Goal: Information Seeking & Learning: Learn about a topic

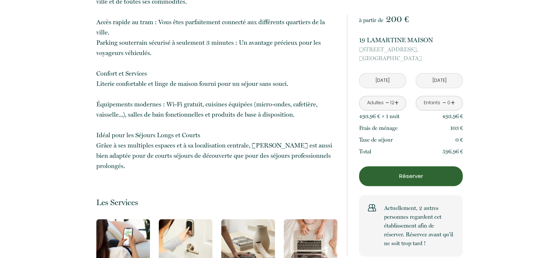
scroll to position [523, 0]
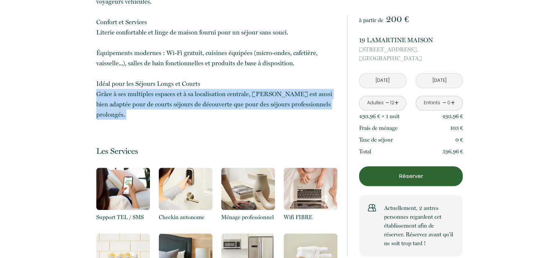
scroll to position [574, 0]
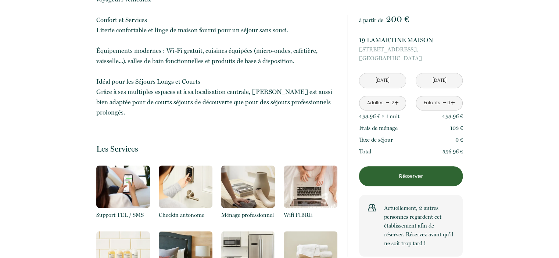
click at [203, 108] on div "Retourner vers 19 LAMARTINE MAISON [STREET_ADDRESS] 4 Chambre s 12 Voyageur s 3…" at bounding box center [216, 176] width 251 height 1212
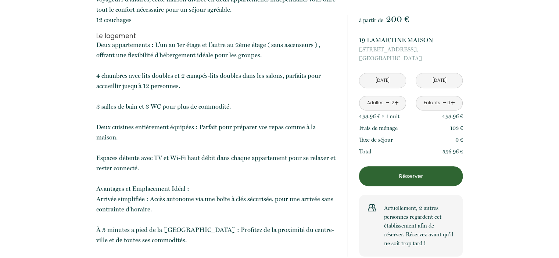
scroll to position [281, 0]
click at [112, 81] on p "Deux appartements : L’un au 1er étage et l’autre au 2ème étage ( sans ascenseur…" at bounding box center [216, 225] width 241 height 370
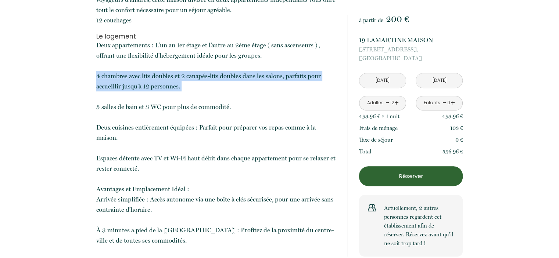
click at [112, 81] on p "Deux appartements : L’un au 1er étage et l’autre au 2ème étage ( sans ascenseur…" at bounding box center [216, 225] width 241 height 370
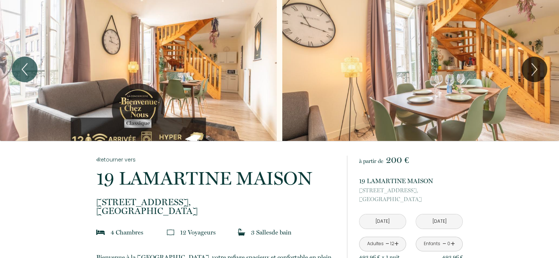
scroll to position [2, 0]
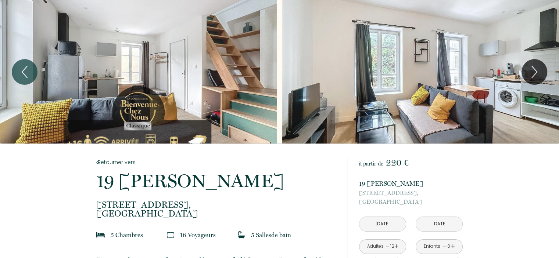
click at [265, 84] on div "Slideshow" at bounding box center [138, 72] width 277 height 144
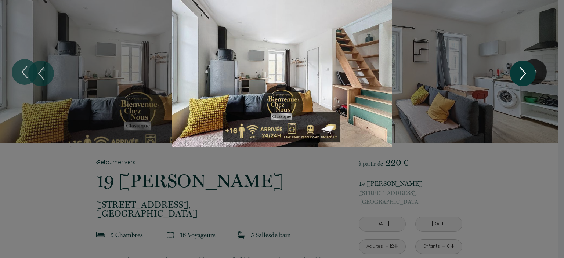
click at [519, 74] on icon "Next" at bounding box center [522, 73] width 15 height 22
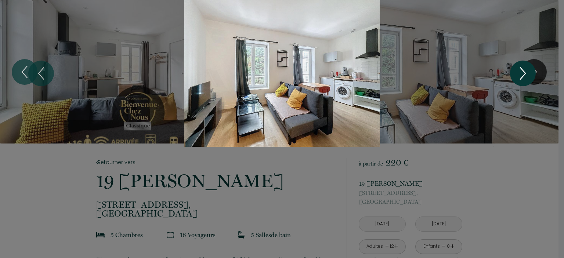
click at [519, 74] on icon "Next" at bounding box center [522, 73] width 15 height 22
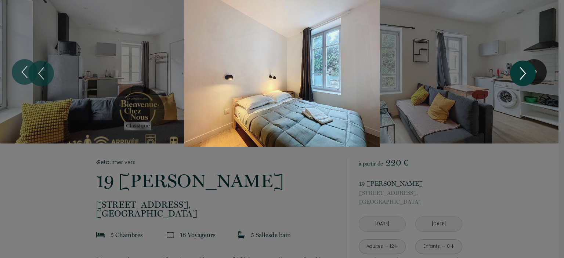
click at [519, 74] on icon "Next" at bounding box center [522, 73] width 15 height 22
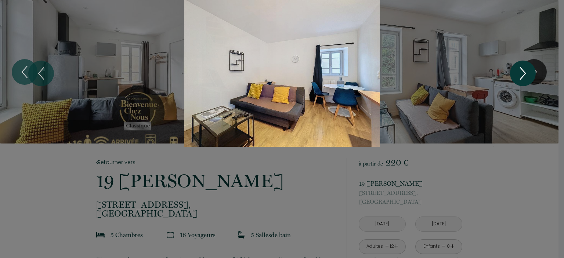
click at [519, 74] on icon "Next" at bounding box center [522, 73] width 15 height 22
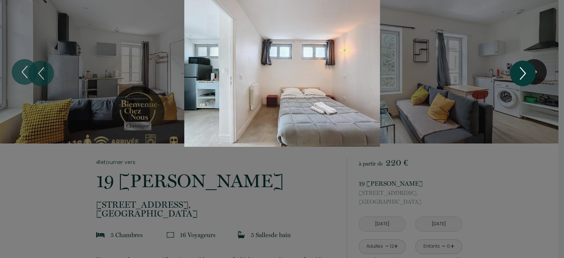
click at [519, 74] on icon "Next" at bounding box center [522, 73] width 15 height 22
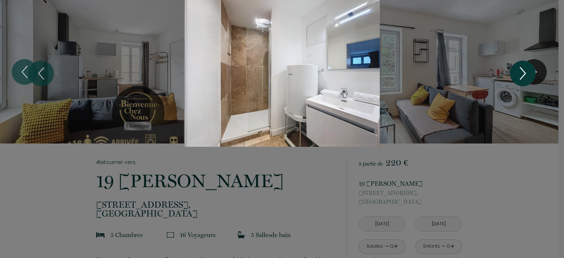
click at [519, 74] on icon "Next" at bounding box center [522, 73] width 15 height 22
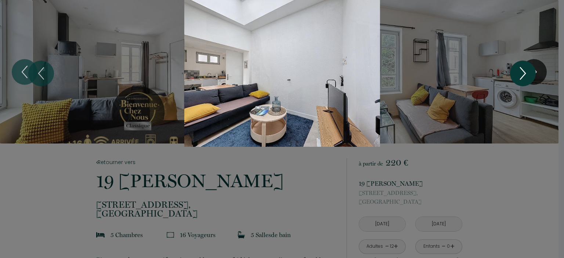
click at [519, 74] on icon "Next" at bounding box center [522, 73] width 15 height 22
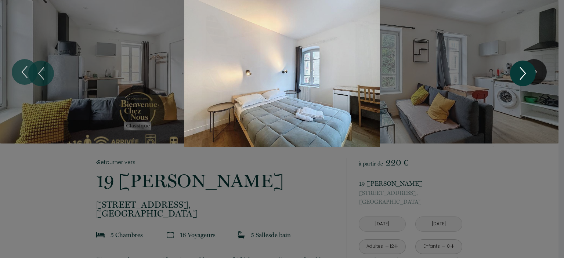
click at [519, 74] on icon "Next" at bounding box center [522, 73] width 15 height 22
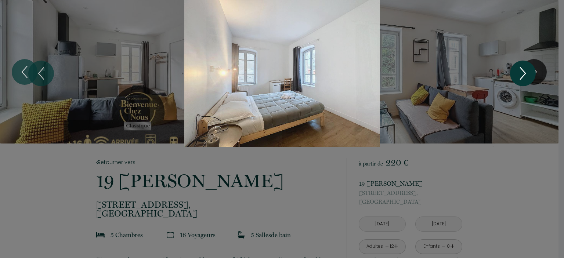
click at [519, 74] on icon "Next" at bounding box center [522, 73] width 15 height 22
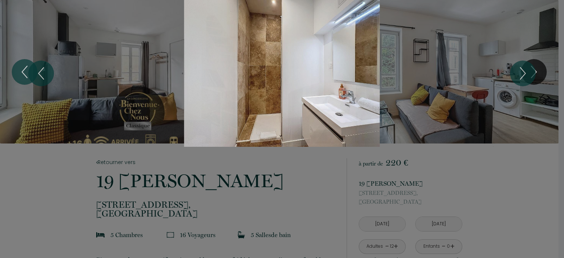
click at [436, 158] on div at bounding box center [282, 129] width 564 height 258
click at [310, 200] on div at bounding box center [282, 129] width 564 height 258
click at [57, 208] on div at bounding box center [282, 129] width 564 height 258
click at [47, 73] on icon "Previous" at bounding box center [40, 73] width 15 height 22
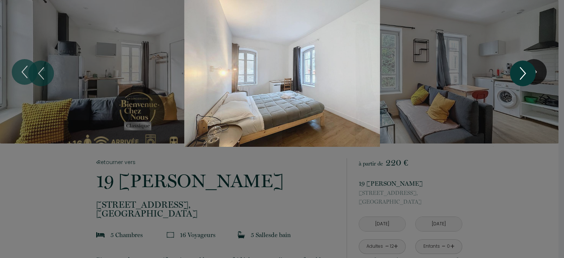
click at [522, 73] on icon "Next" at bounding box center [522, 73] width 15 height 22
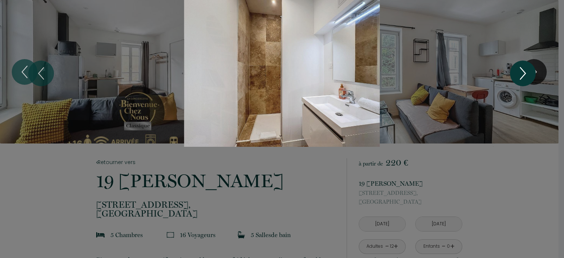
click at [522, 73] on icon "Next" at bounding box center [522, 73] width 15 height 22
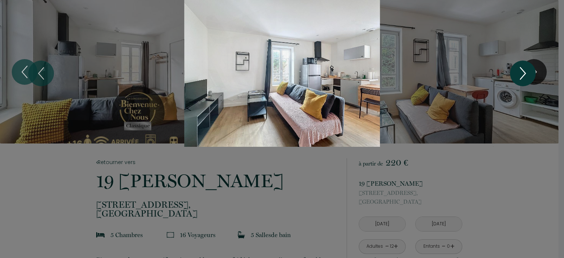
click at [522, 73] on icon "Next" at bounding box center [522, 73] width 15 height 22
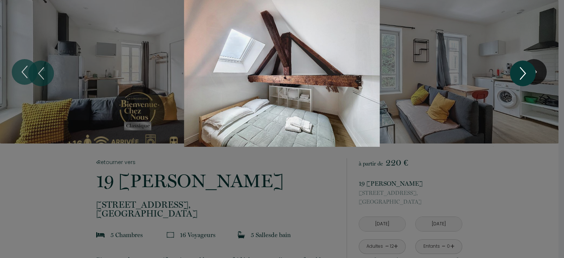
click at [522, 73] on icon "Next" at bounding box center [522, 73] width 15 height 22
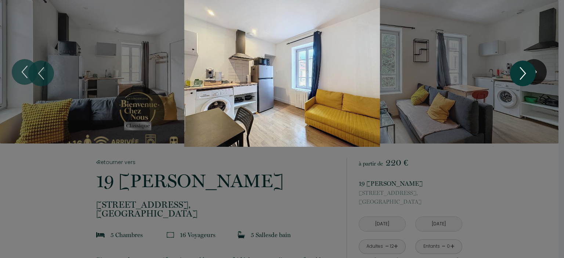
click at [522, 73] on icon "Next" at bounding box center [522, 73] width 15 height 22
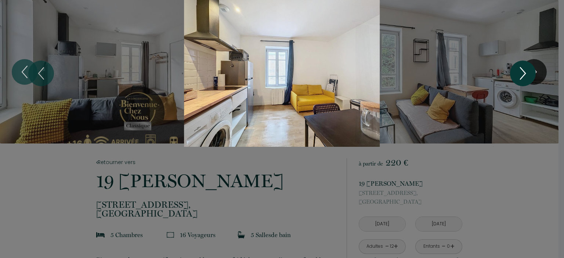
click at [522, 73] on icon "Next" at bounding box center [522, 73] width 15 height 22
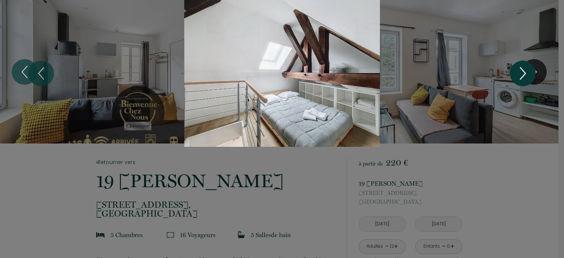
click at [522, 73] on icon "Next" at bounding box center [522, 73] width 15 height 22
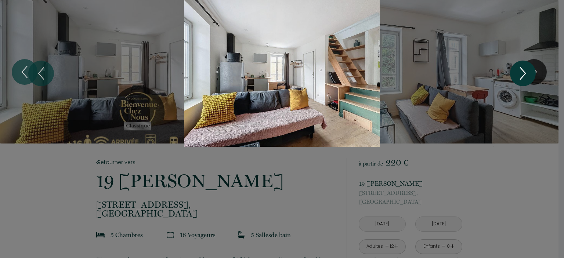
click at [522, 73] on icon "Next" at bounding box center [522, 73] width 15 height 22
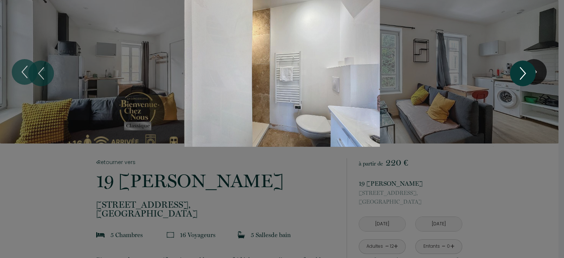
click at [522, 73] on icon "Next" at bounding box center [522, 73] width 15 height 22
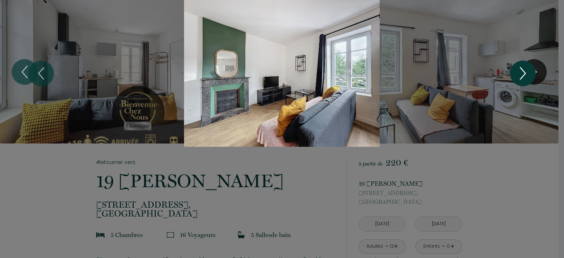
click at [522, 73] on icon "Next" at bounding box center [522, 73] width 15 height 22
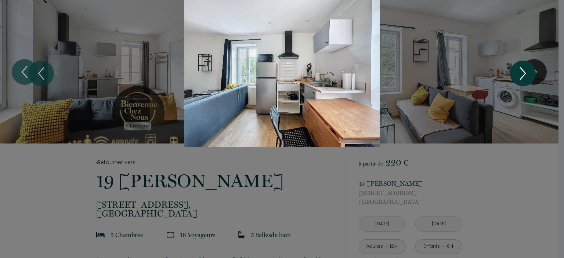
click at [522, 73] on icon "Next" at bounding box center [522, 73] width 15 height 22
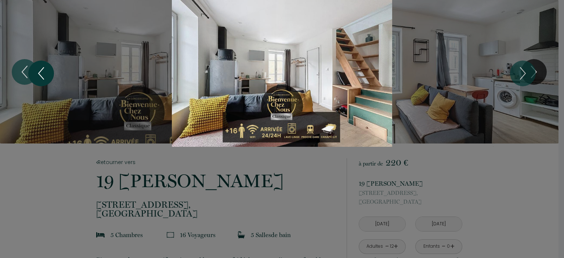
click at [32, 74] on button "Previous" at bounding box center [41, 74] width 26 height 26
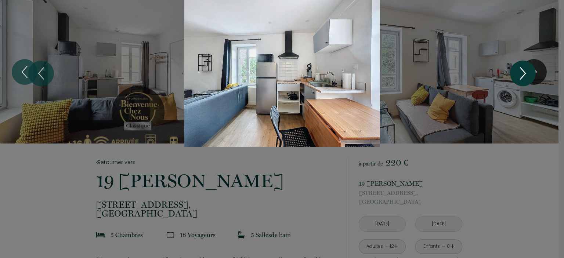
click at [528, 72] on icon "Next" at bounding box center [522, 73] width 15 height 22
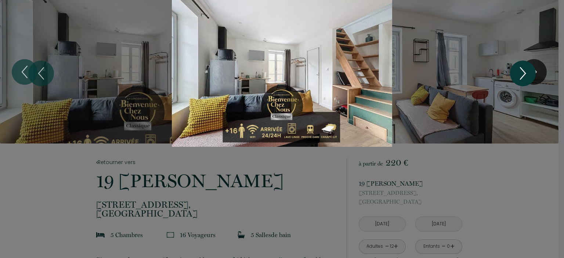
click at [528, 72] on icon "Next" at bounding box center [522, 73] width 15 height 22
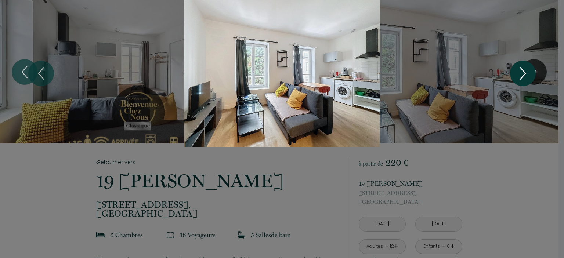
click at [528, 72] on icon "Next" at bounding box center [522, 73] width 15 height 22
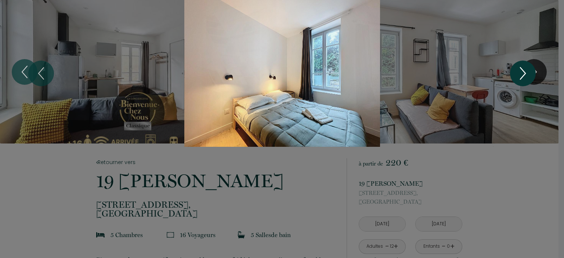
click at [528, 72] on icon "Next" at bounding box center [522, 73] width 15 height 22
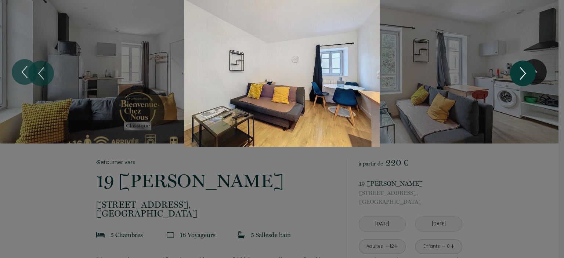
click at [528, 72] on icon "Next" at bounding box center [522, 73] width 15 height 22
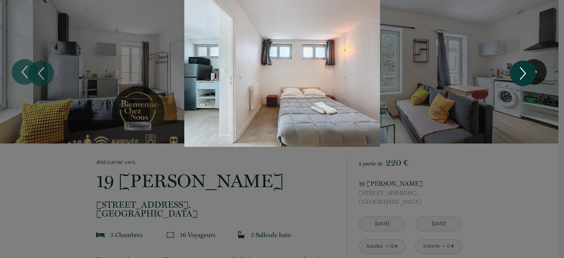
click at [528, 72] on icon "Next" at bounding box center [522, 73] width 15 height 22
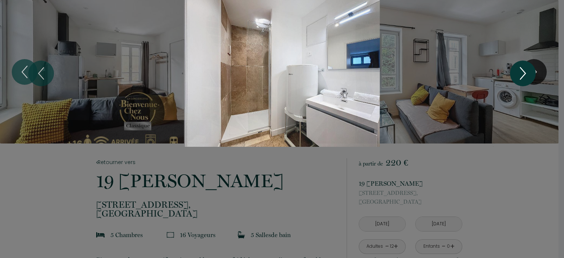
click at [528, 72] on icon "Next" at bounding box center [522, 73] width 15 height 22
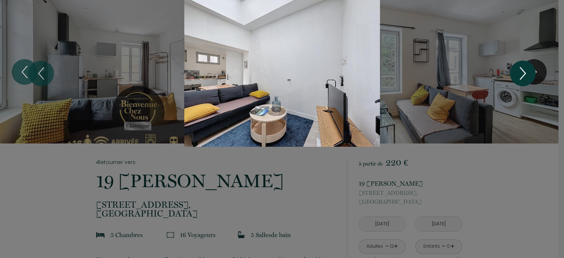
click at [528, 72] on icon "Next" at bounding box center [522, 73] width 15 height 22
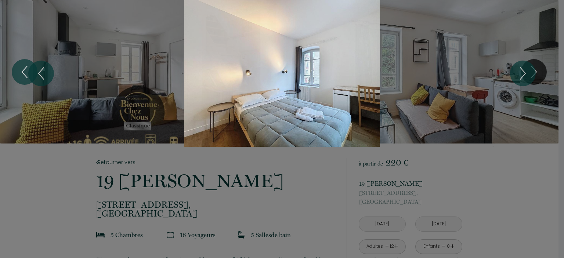
click at [228, 140] on div "Slideshow" at bounding box center [282, 73] width 423 height 147
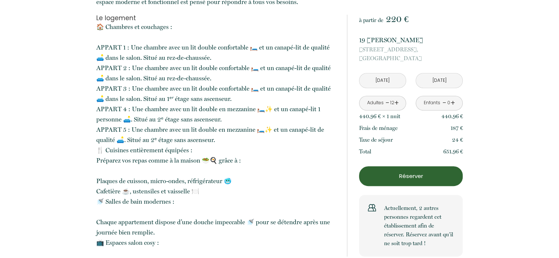
scroll to position [280, 0]
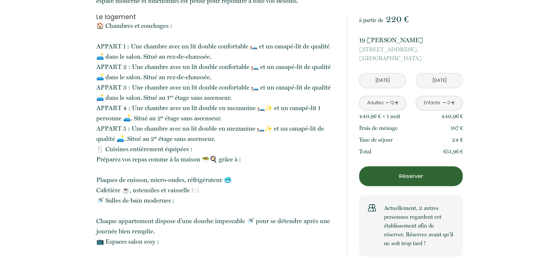
click at [115, 164] on p "🏠 Chambres et couchages : APPART 1 : Une chambre avec un lit double confortable…" at bounding box center [216, 247] width 241 height 453
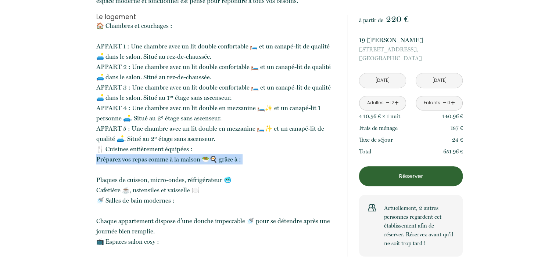
click at [115, 164] on p "🏠 Chambres et couchages : APPART 1 : Une chambre avec un lit double confortable…" at bounding box center [216, 247] width 241 height 453
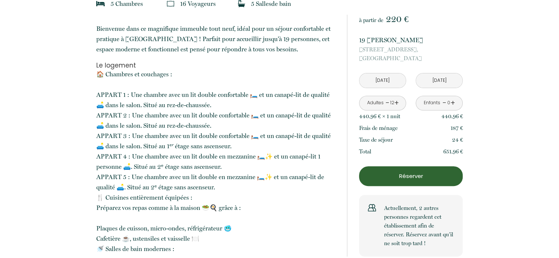
scroll to position [0, 0]
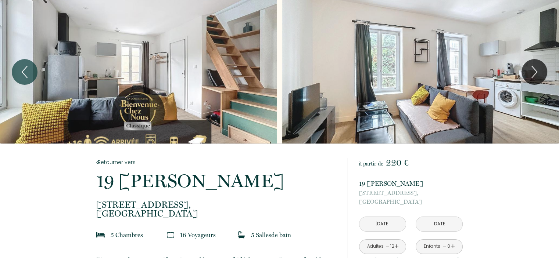
click at [168, 181] on p "19 Charras Immeuble" at bounding box center [216, 181] width 241 height 18
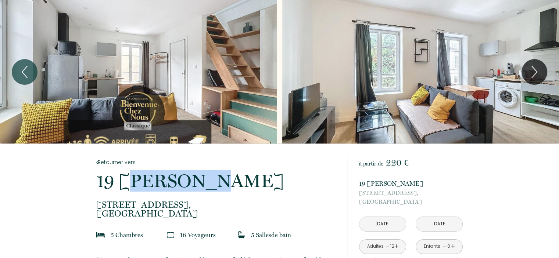
click at [168, 181] on p "19 Charras Immeuble" at bounding box center [216, 181] width 241 height 18
click at [145, 182] on p "19 Charras Immeuble" at bounding box center [216, 181] width 241 height 18
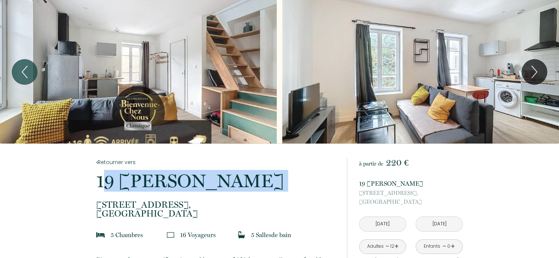
click at [145, 182] on p "19 Charras Immeuble" at bounding box center [216, 181] width 241 height 18
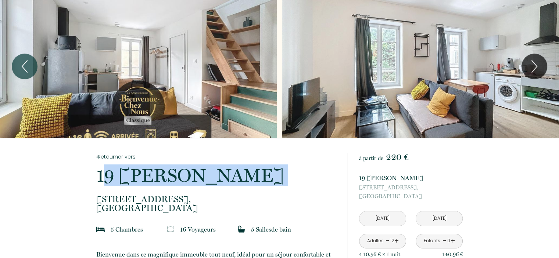
scroll to position [5, 0]
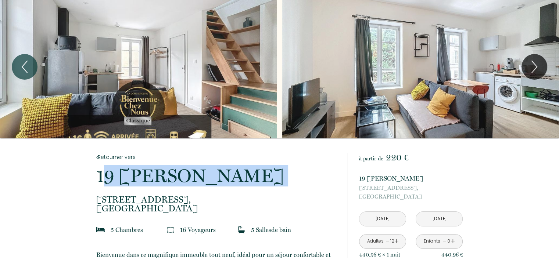
click at [155, 173] on p "19 Charras Immeuble" at bounding box center [216, 176] width 241 height 18
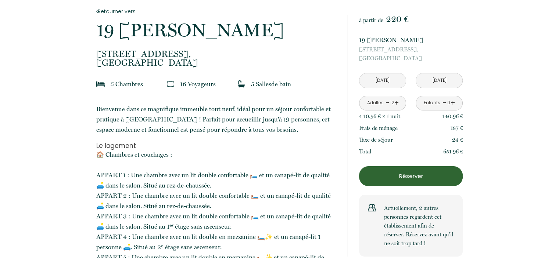
scroll to position [151, 0]
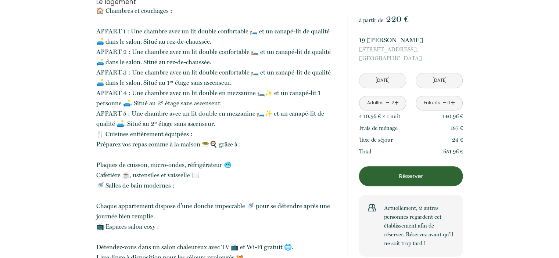
scroll to position [298, 0]
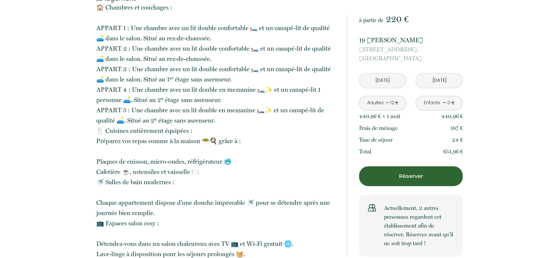
click at [169, 133] on span "🏠 Chambres et couchages : APPART 1 : Une chambre avec un lit double confortable…" at bounding box center [215, 229] width 238 height 450
click at [187, 130] on span "🏠 Chambres et couchages : APPART 1 : Une chambre avec un lit double confortable…" at bounding box center [215, 229] width 238 height 450
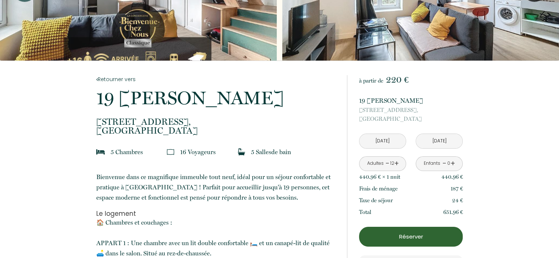
scroll to position [84, 0]
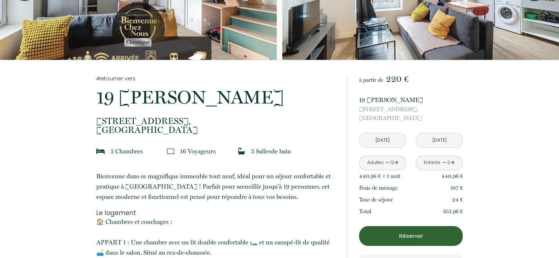
click at [234, 184] on span "Bienvenue dans ce magnifique immeuble tout neuf, idéal pour un séjour confortab…" at bounding box center [213, 187] width 234 height 28
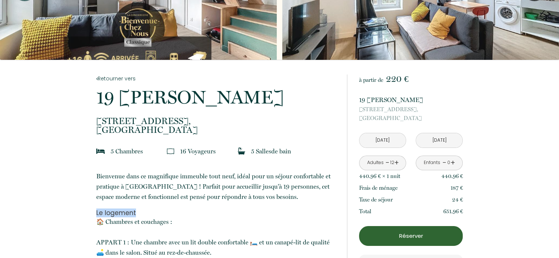
click at [189, 192] on p "Bienvenue dans ce magnifique immeuble tout neuf, idéal pour un séjour confortab…" at bounding box center [216, 186] width 241 height 31
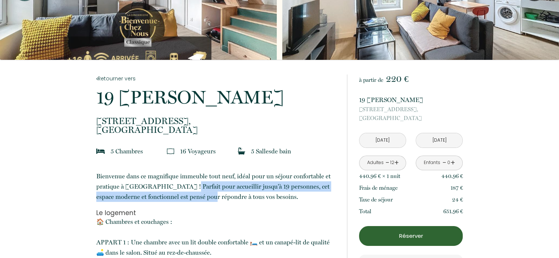
click at [189, 192] on p "Bienvenue dans ce magnifique immeuble tout neuf, idéal pour un séjour confortab…" at bounding box center [216, 186] width 241 height 31
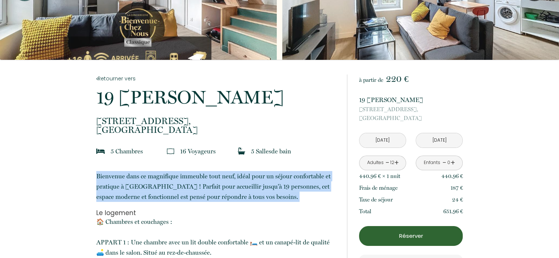
click at [189, 192] on p "Bienvenue dans ce magnifique immeuble tout neuf, idéal pour un séjour confortab…" at bounding box center [216, 186] width 241 height 31
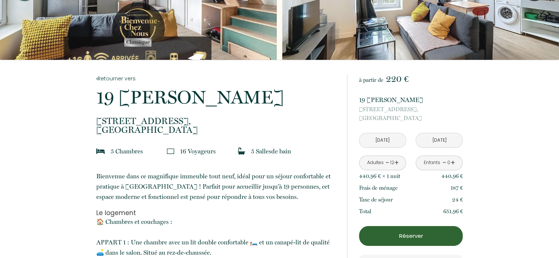
click at [154, 96] on p "19 Charras Immeuble" at bounding box center [216, 97] width 241 height 18
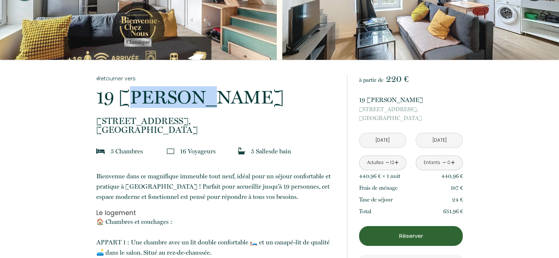
click at [154, 96] on p "19 Charras Immeuble" at bounding box center [216, 97] width 241 height 18
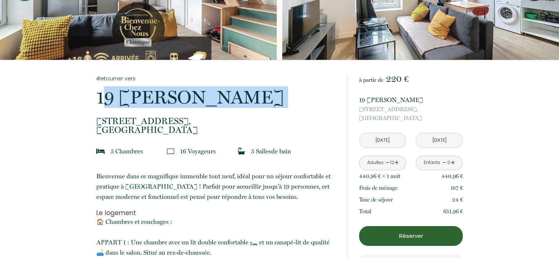
click at [154, 96] on p "19 Charras Immeuble" at bounding box center [216, 97] width 241 height 18
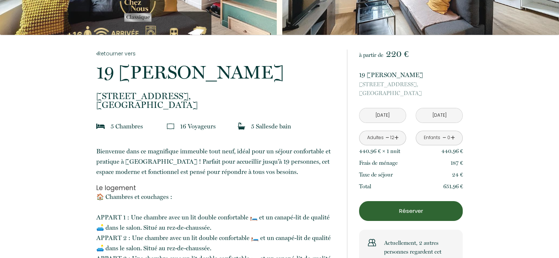
scroll to position [0, 0]
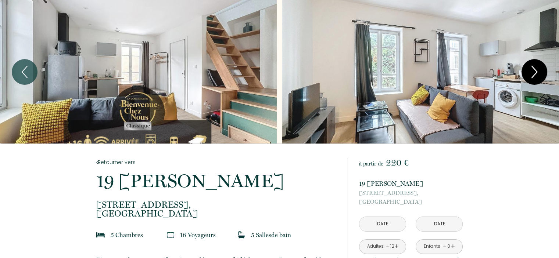
click at [530, 72] on icon "Next" at bounding box center [533, 72] width 15 height 22
